Goal: Register for event/course

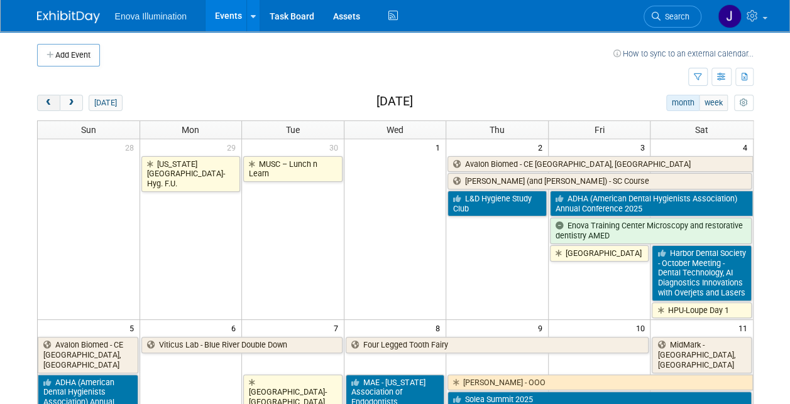
click at [42, 102] on button "prev" at bounding box center [48, 103] width 23 height 16
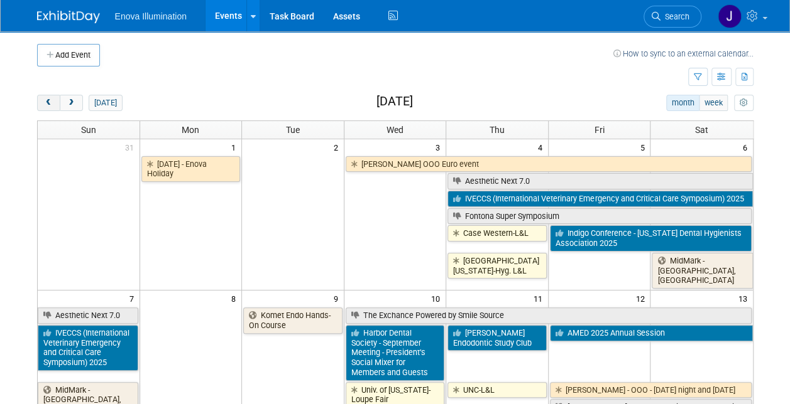
click at [42, 102] on button "prev" at bounding box center [48, 103] width 23 height 16
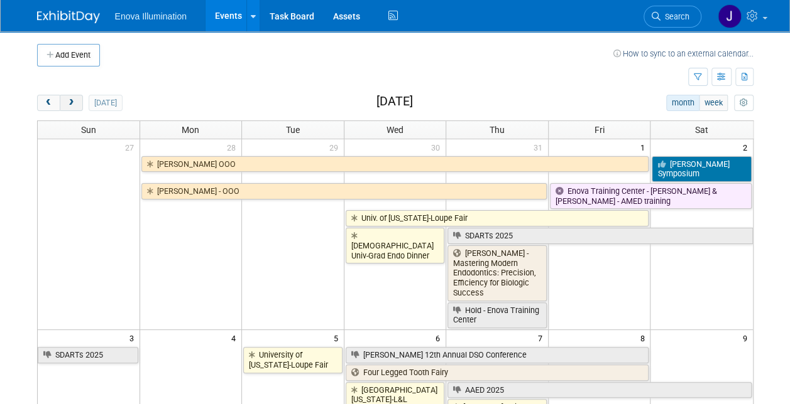
click at [74, 100] on span "next" at bounding box center [71, 103] width 9 height 8
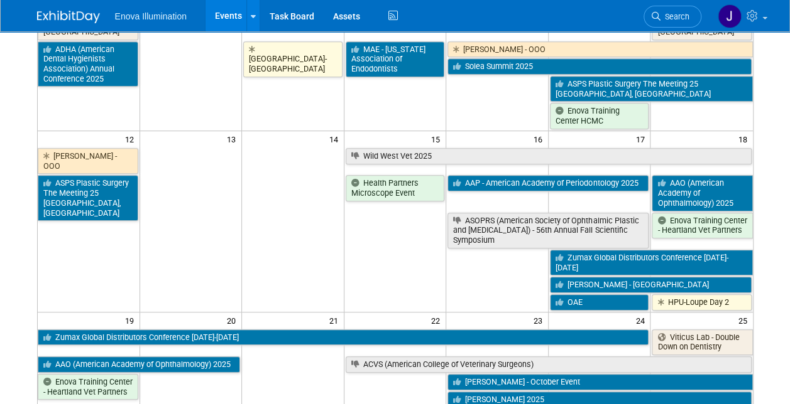
scroll to position [35, 0]
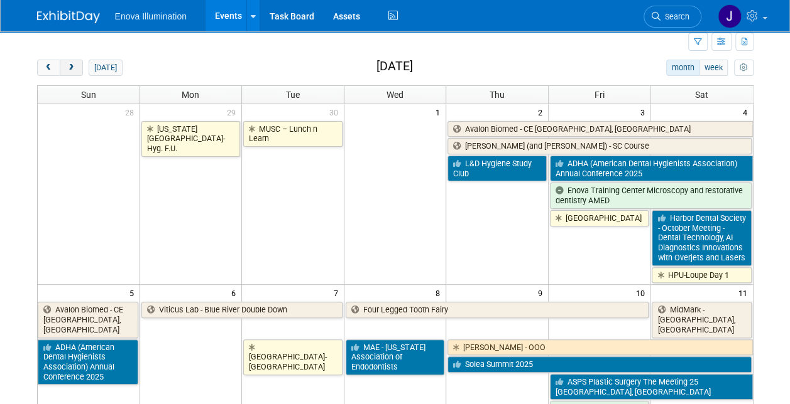
click at [80, 65] on button "next" at bounding box center [71, 68] width 23 height 16
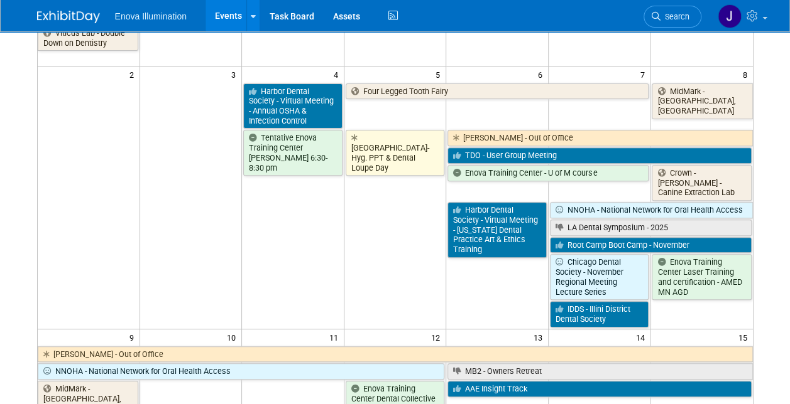
scroll to position [0, 0]
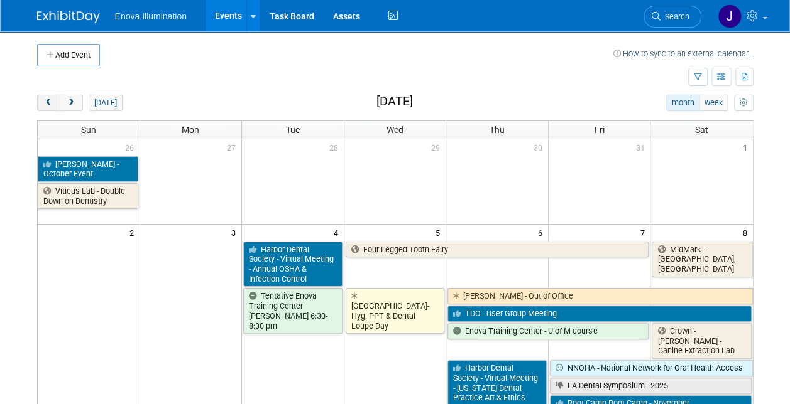
click at [45, 107] on button "prev" at bounding box center [48, 103] width 23 height 16
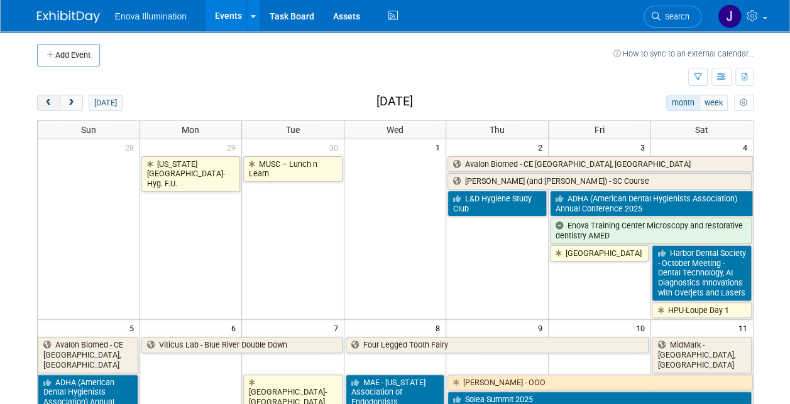
click at [45, 107] on button "prev" at bounding box center [48, 103] width 23 height 16
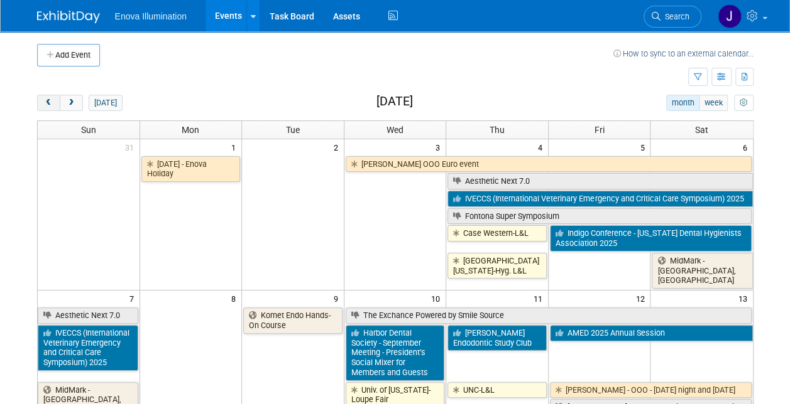
click at [49, 102] on span "prev" at bounding box center [48, 103] width 9 height 8
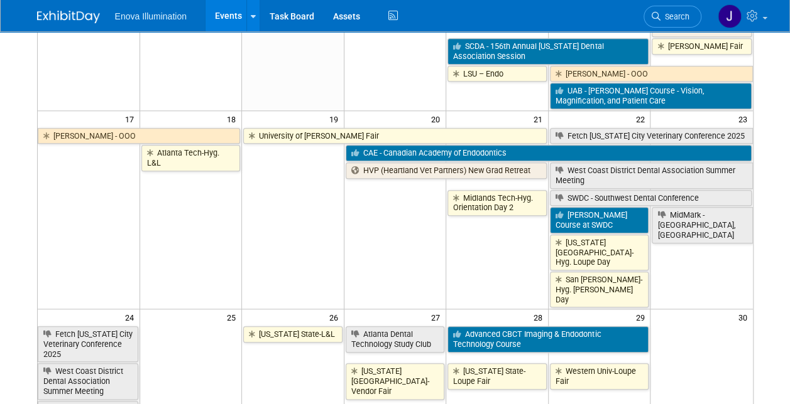
scroll to position [565, 0]
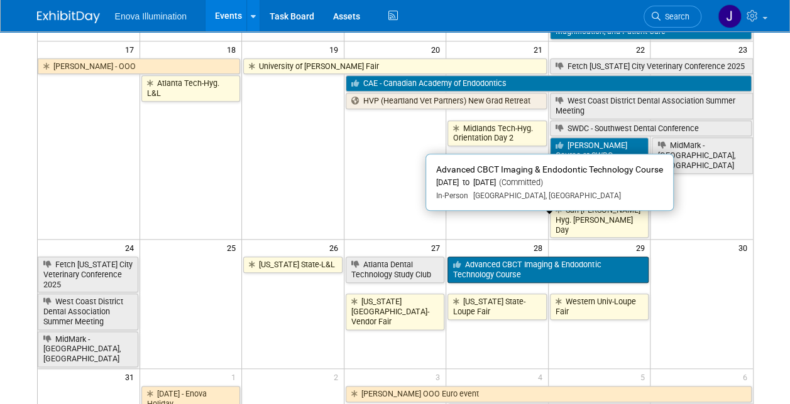
click at [520, 257] on link "Advanced CBCT Imaging & Endodontic Technology Course" at bounding box center [547, 270] width 201 height 26
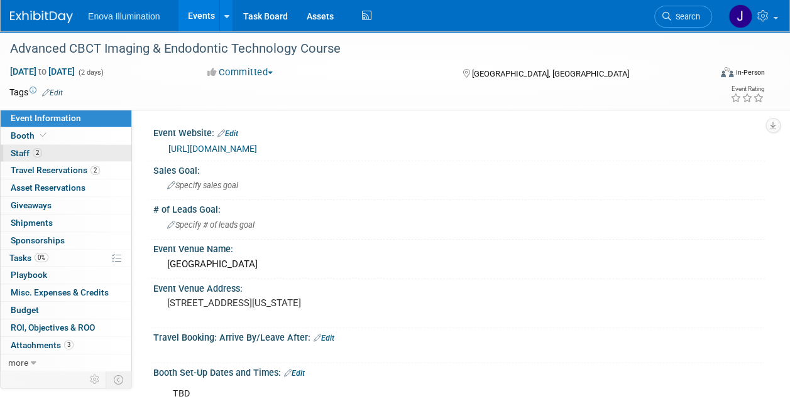
click at [25, 150] on span "Staff 2" at bounding box center [26, 153] width 31 height 10
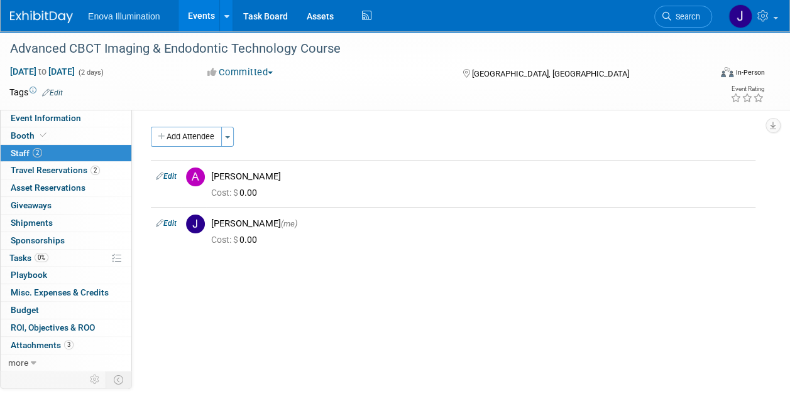
click at [193, 12] on link "Events" at bounding box center [201, 15] width 46 height 31
